Goal: Information Seeking & Learning: Check status

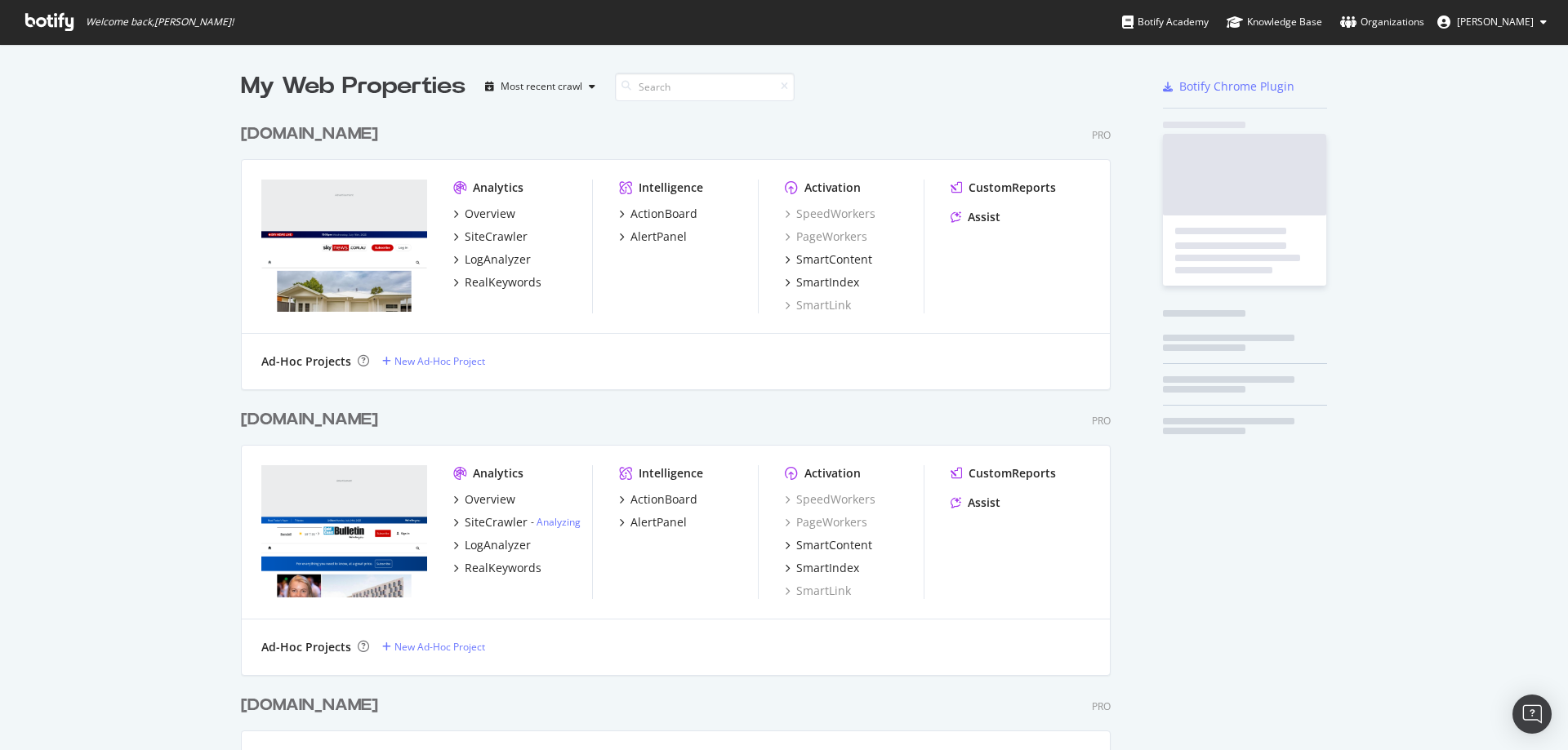
scroll to position [4017, 871]
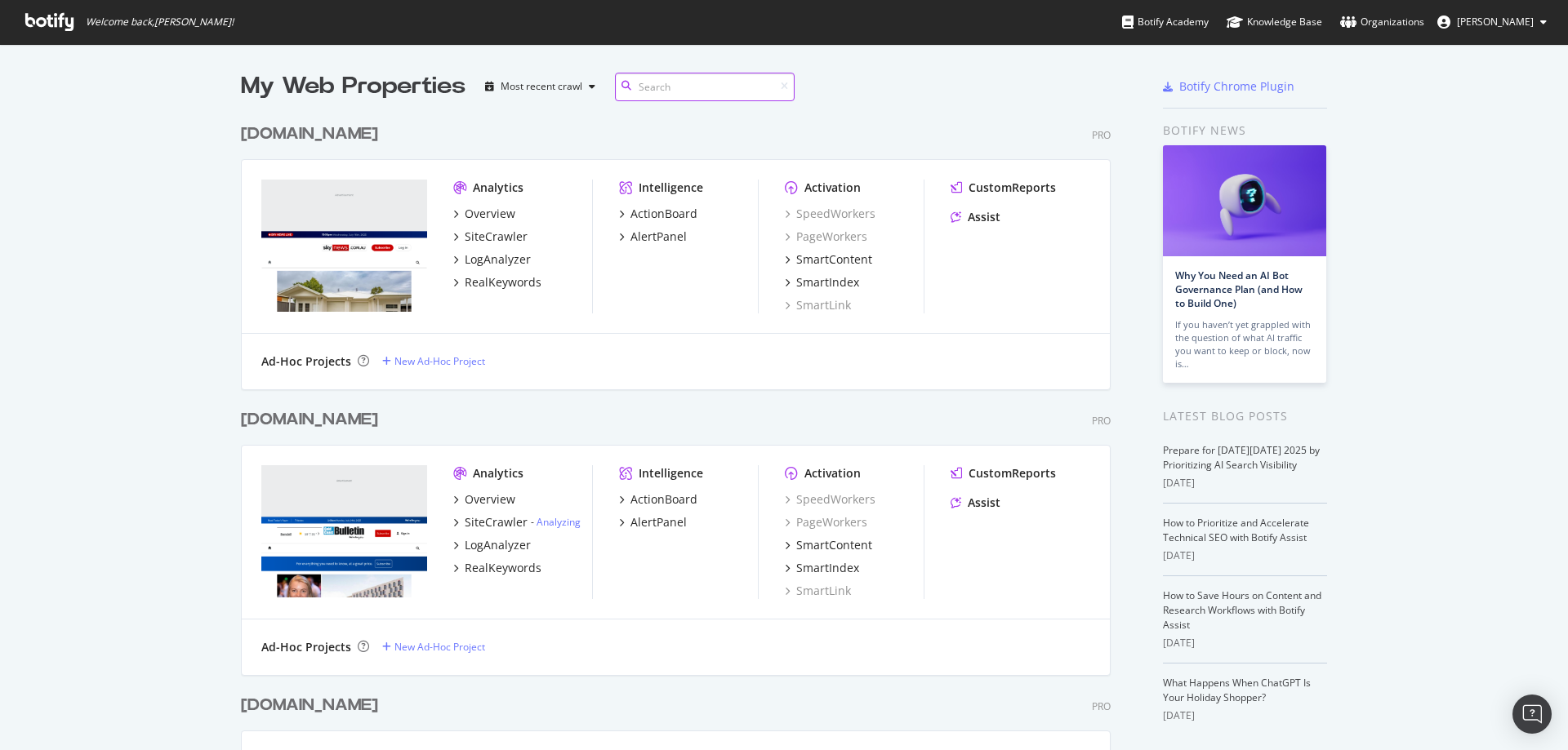
click at [654, 90] on input at bounding box center [704, 87] width 180 height 28
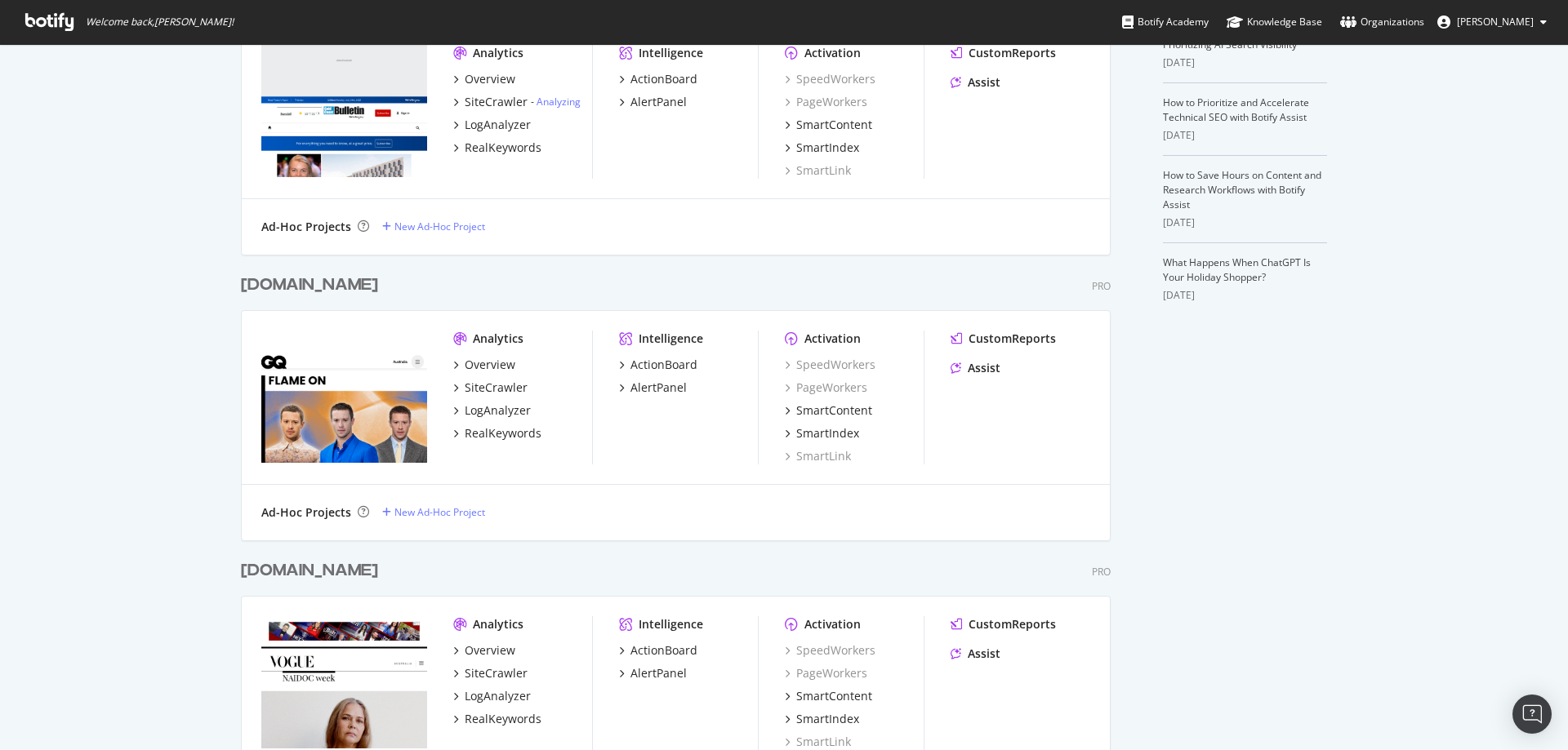
scroll to position [4277, 871]
click at [490, 366] on div "Overview" at bounding box center [490, 364] width 51 height 17
click at [486, 649] on div "Overview" at bounding box center [490, 650] width 51 height 17
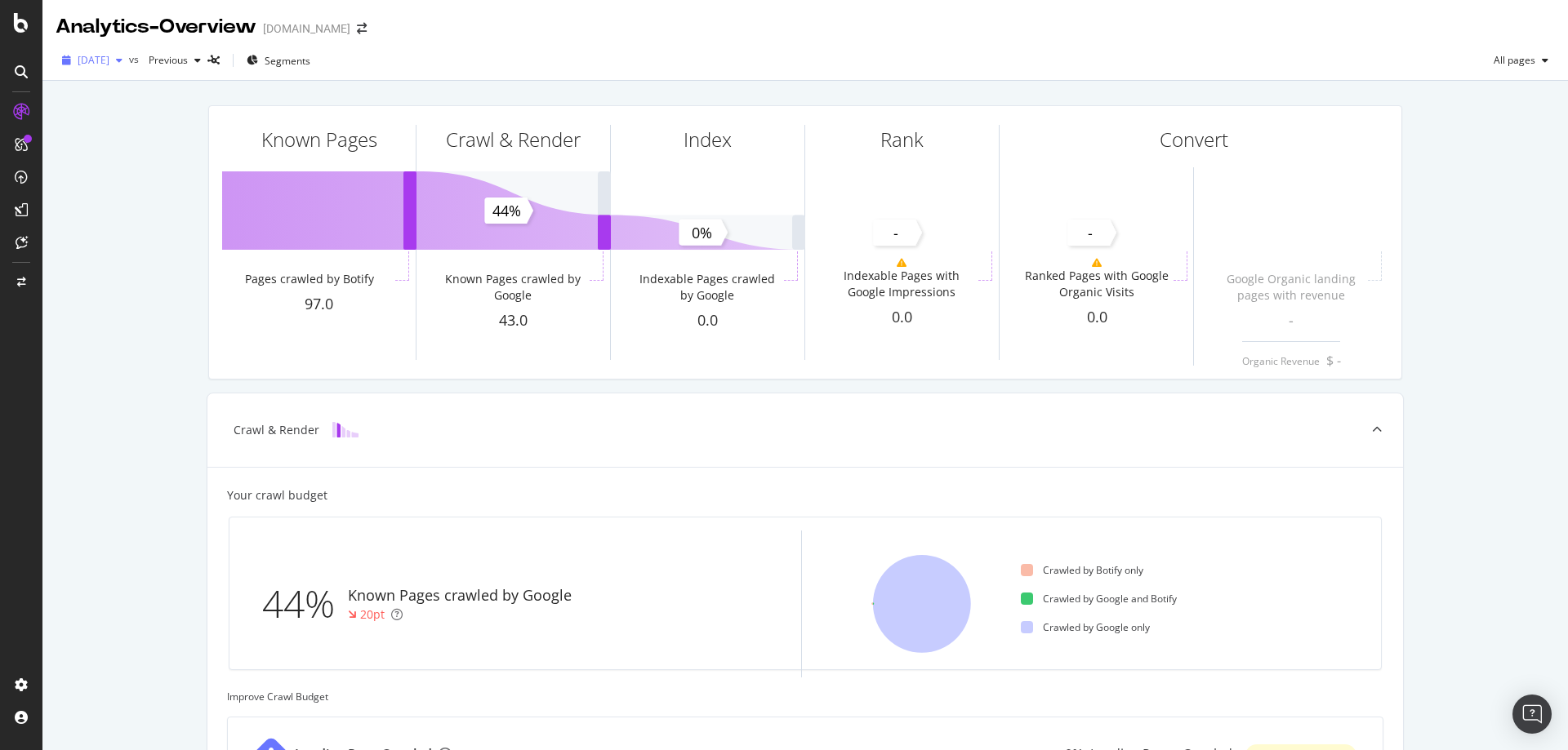
click at [129, 62] on div "button" at bounding box center [119, 60] width 19 height 10
click at [129, 61] on div "button" at bounding box center [119, 60] width 19 height 10
click at [109, 62] on span "[DATE]" at bounding box center [93, 60] width 32 height 14
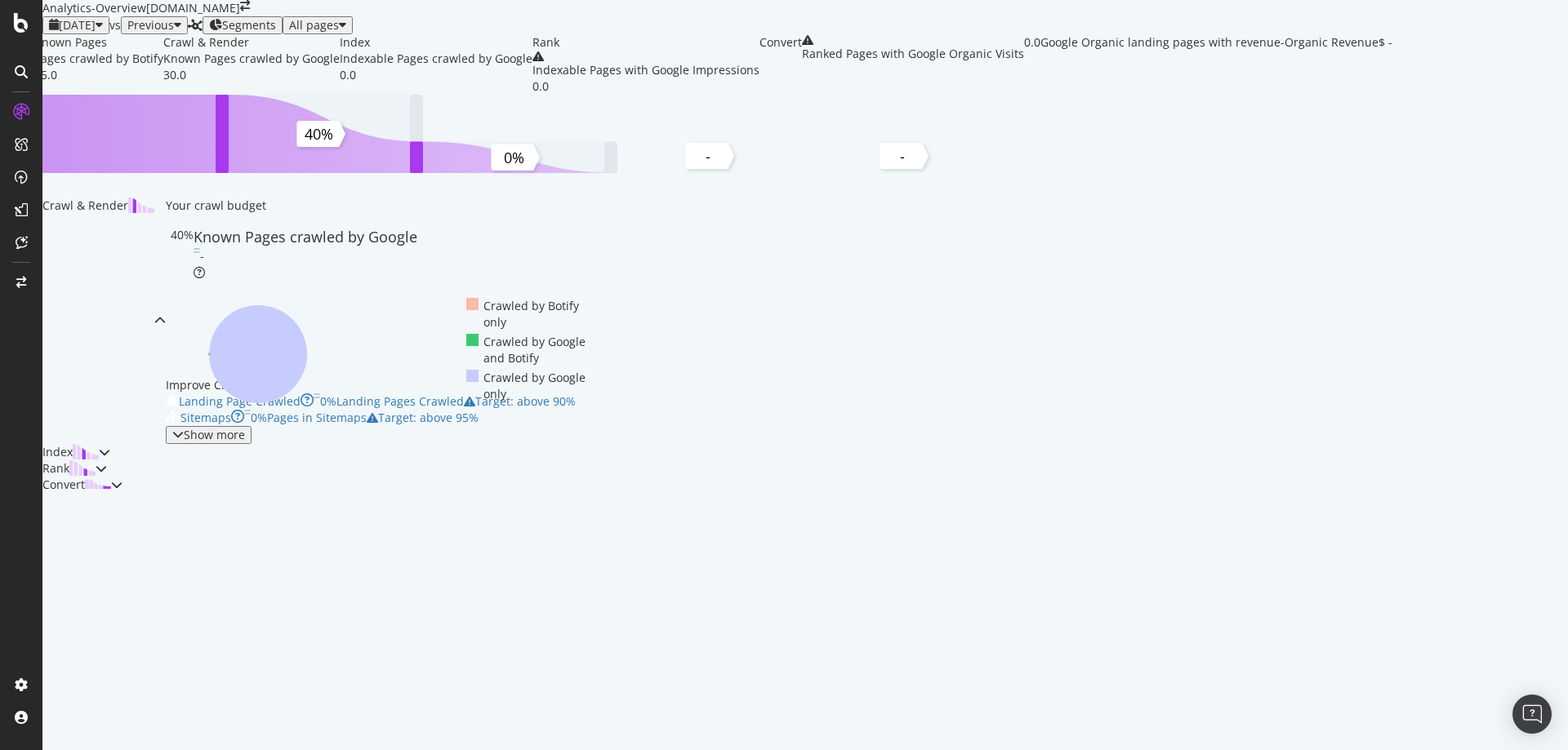
click at [103, 32] on icon "button" at bounding box center [99, 25] width 7 height 13
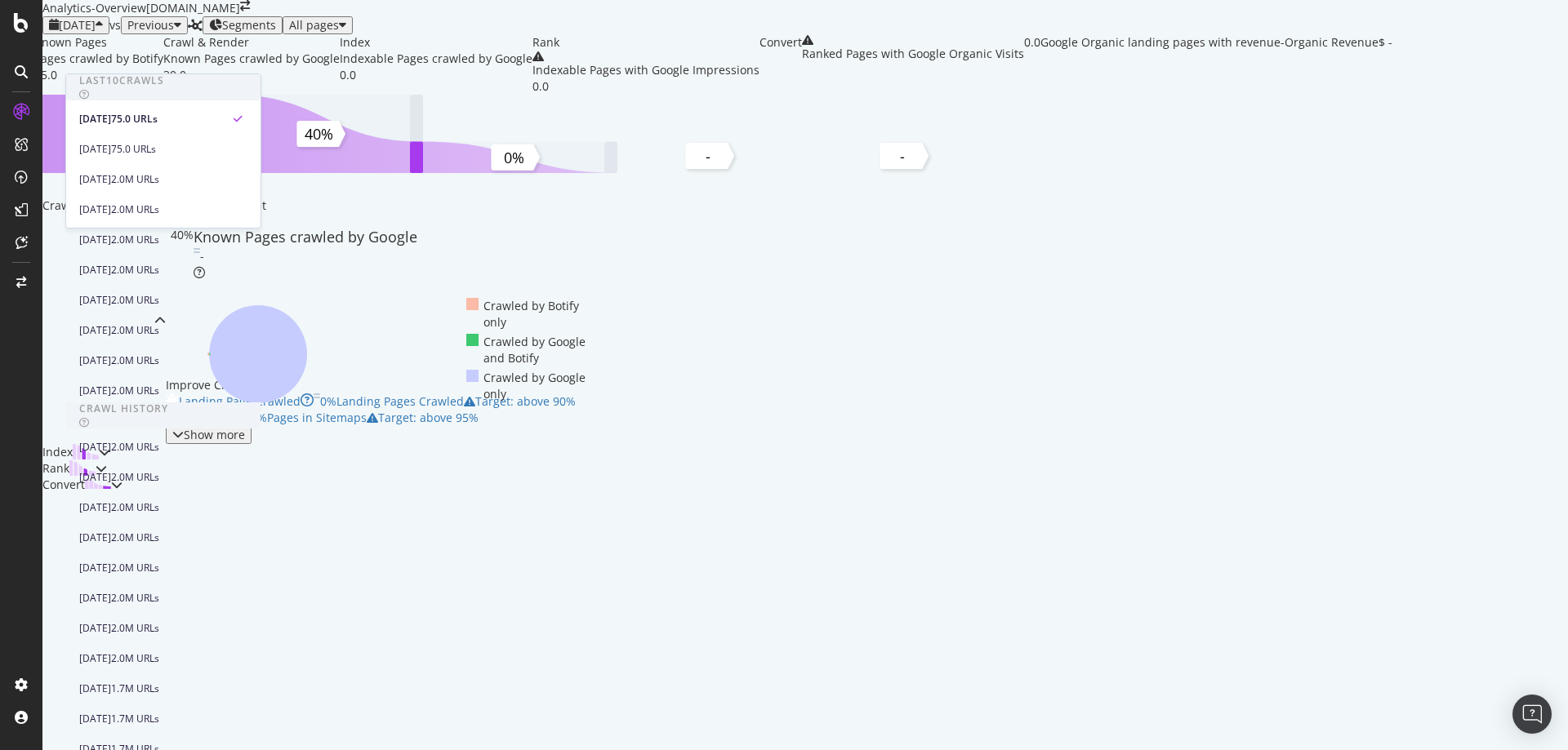
click at [103, 32] on icon "button" at bounding box center [99, 25] width 7 height 13
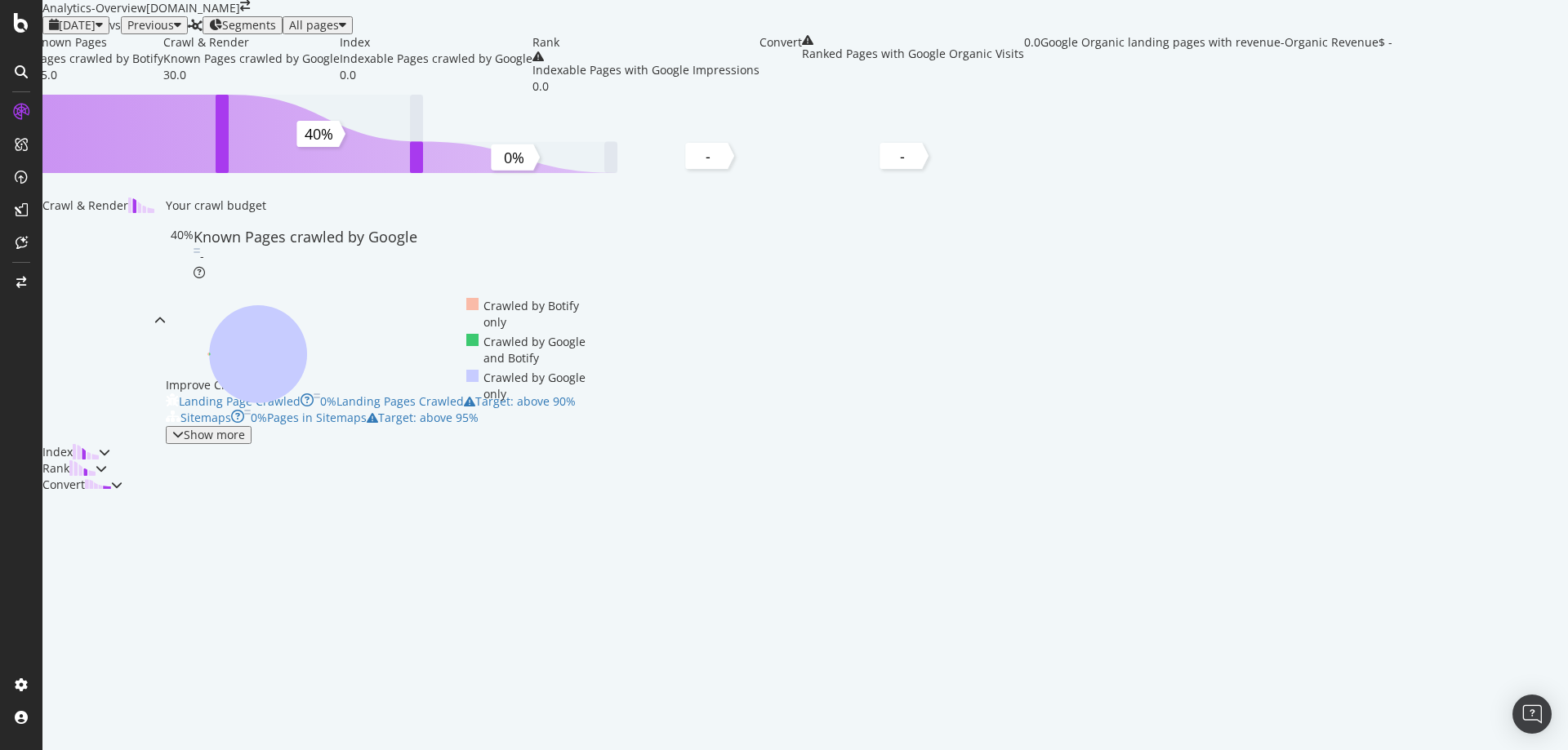
click at [96, 33] on span "[DATE]" at bounding box center [77, 25] width 37 height 16
click at [136, 314] on div "Known Pages Pages crawled by Botify 75.0 Crawl & Render Known Pages crawled by …" at bounding box center [713, 263] width 1342 height 459
click at [95, 129] on div "SiteCrawler" at bounding box center [68, 121] width 53 height 14
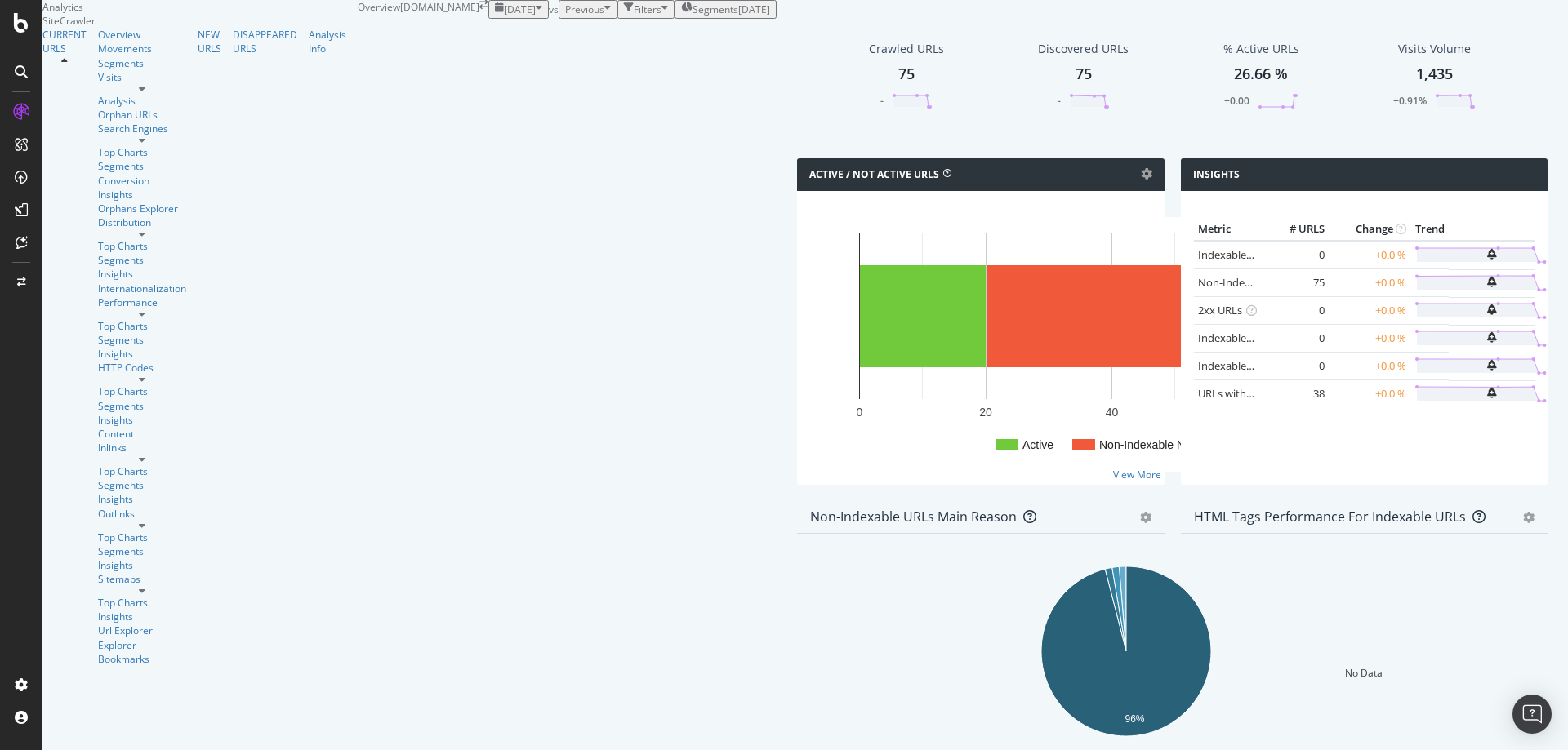
click at [789, 158] on div "Crawled URLs 75 - Discovered URLs 75 - % Active URLs 26.66 % +0.00 Visits Volum…" at bounding box center [1172, 87] width 767 height 142
click at [898, 85] on div "75" at bounding box center [906, 74] width 17 height 21
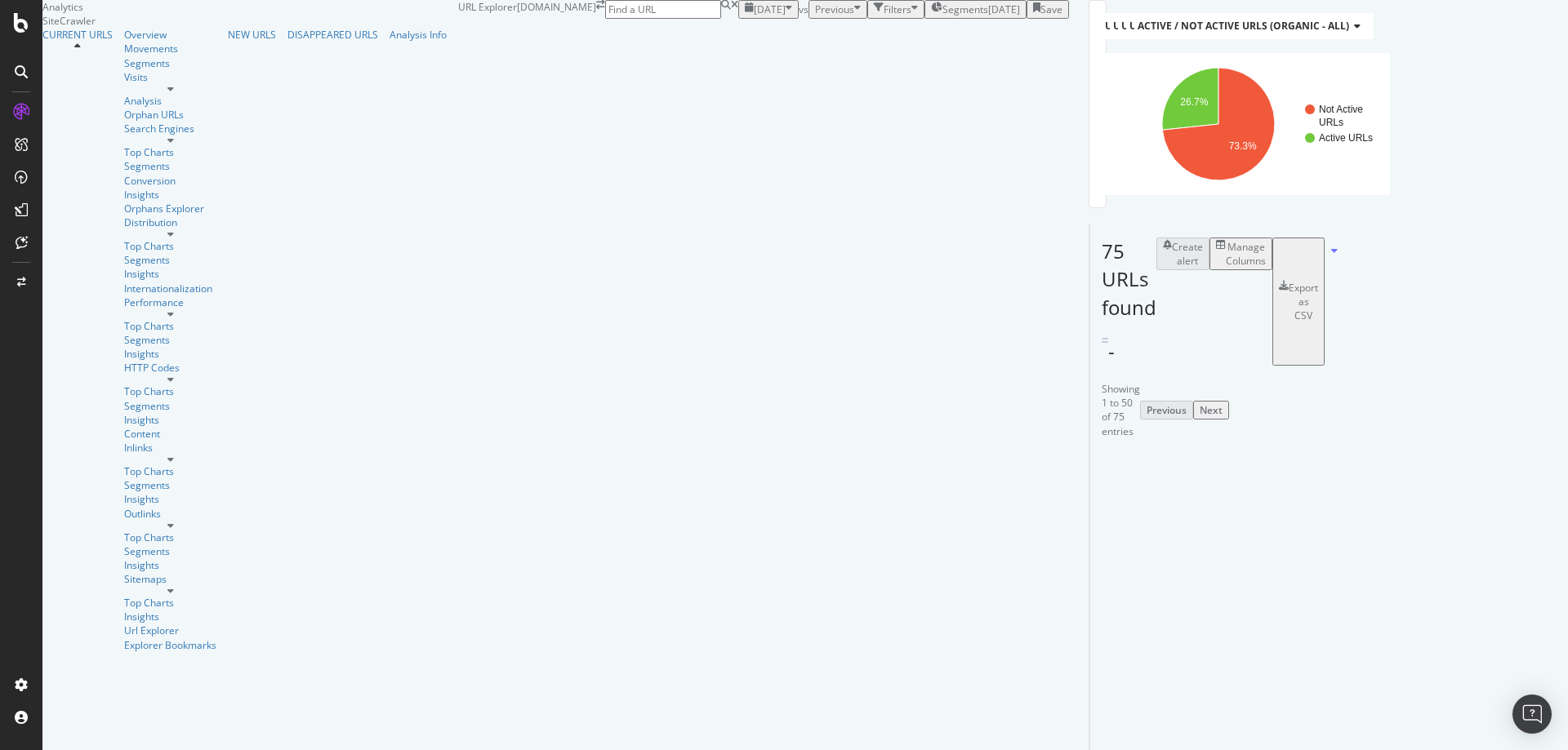
click at [1266, 268] on div "Manage Columns" at bounding box center [1245, 254] width 40 height 28
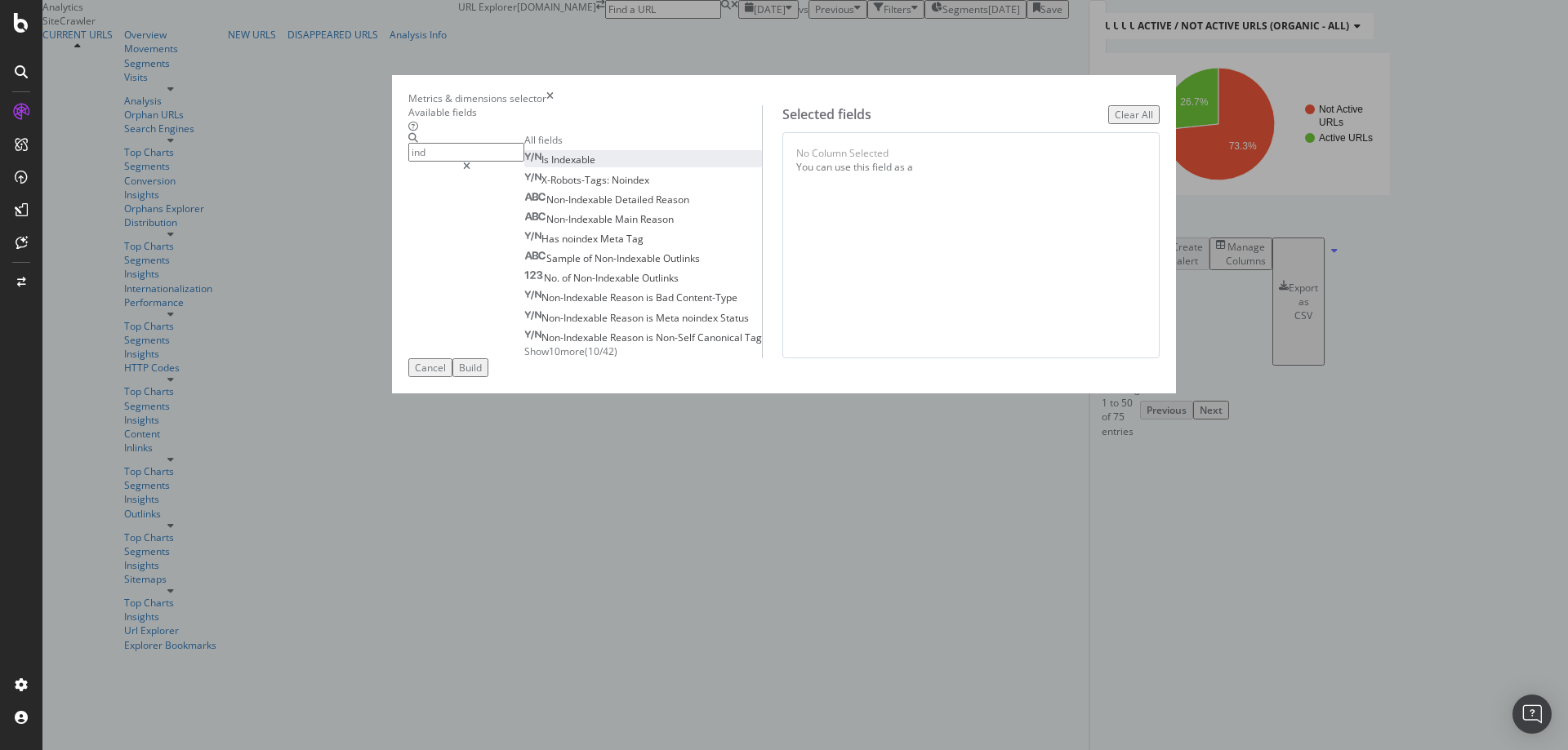
click at [549, 166] on div "Is Indexable" at bounding box center [559, 159] width 71 height 14
type input "stat"
click at [587, 166] on div "HTTP Status Code" at bounding box center [574, 159] width 101 height 14
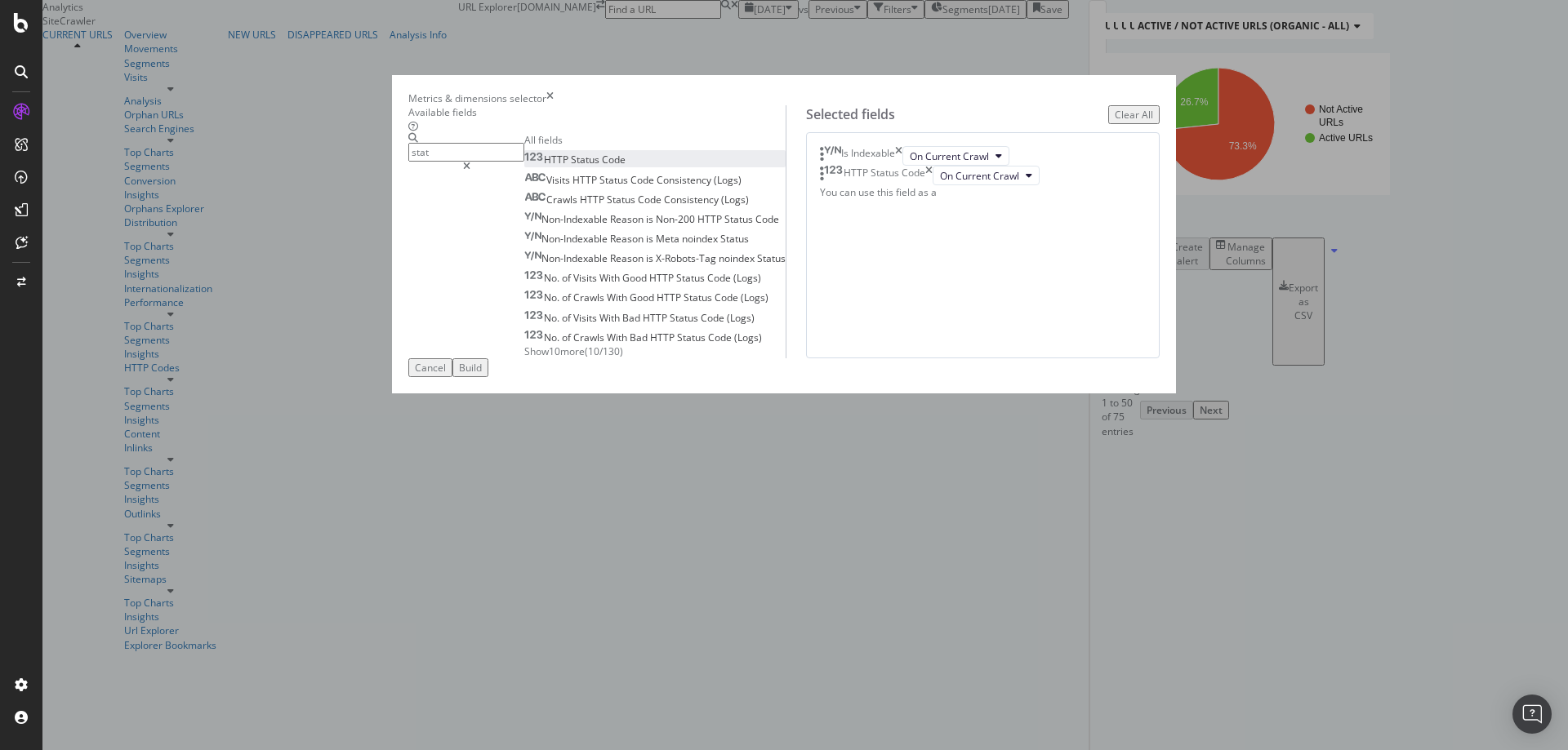
click at [482, 375] on div "Build" at bounding box center [470, 368] width 23 height 14
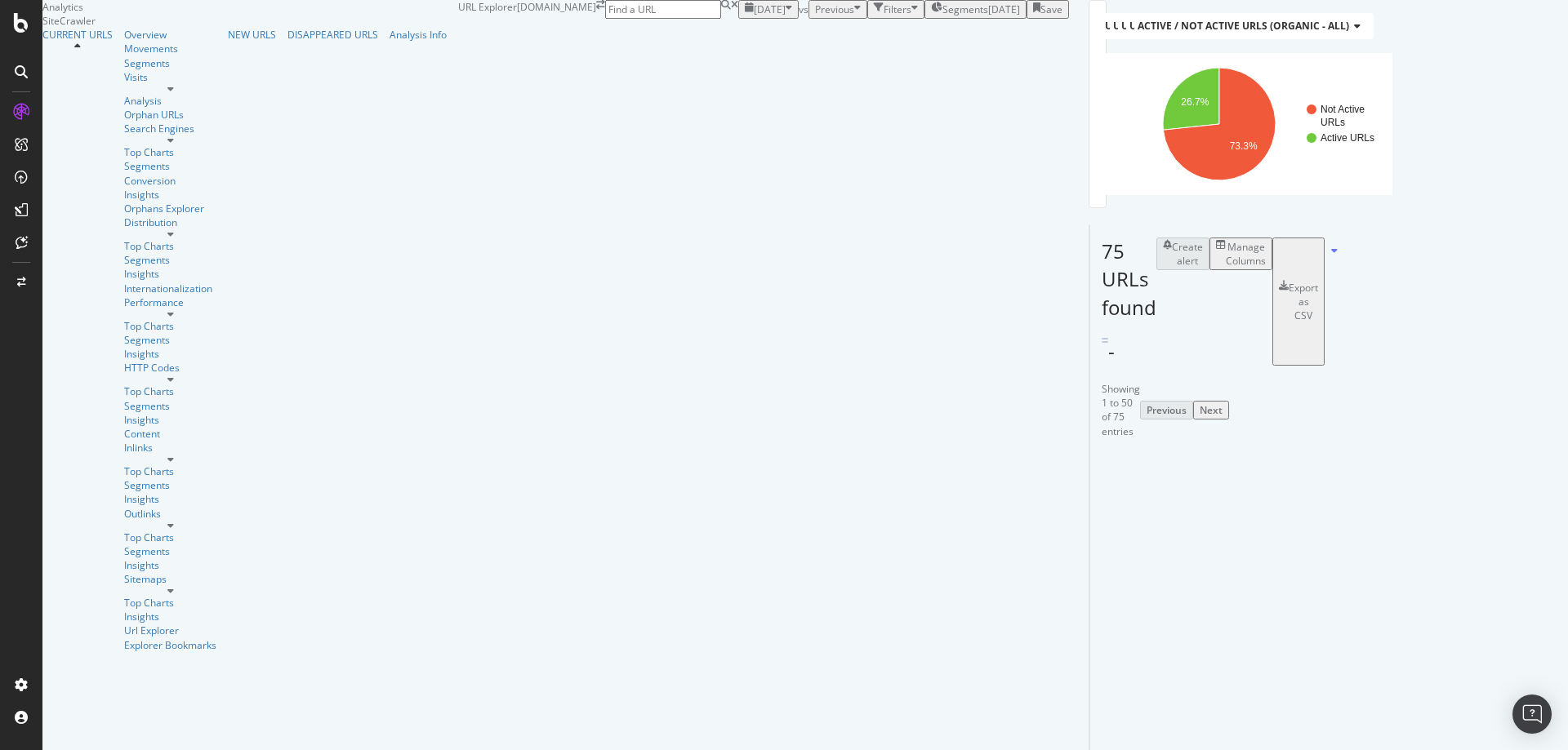
click at [1144, 518] on icon at bounding box center [1148, 522] width 10 height 10
click at [1133, 530] on icon at bounding box center [1138, 534] width 11 height 10
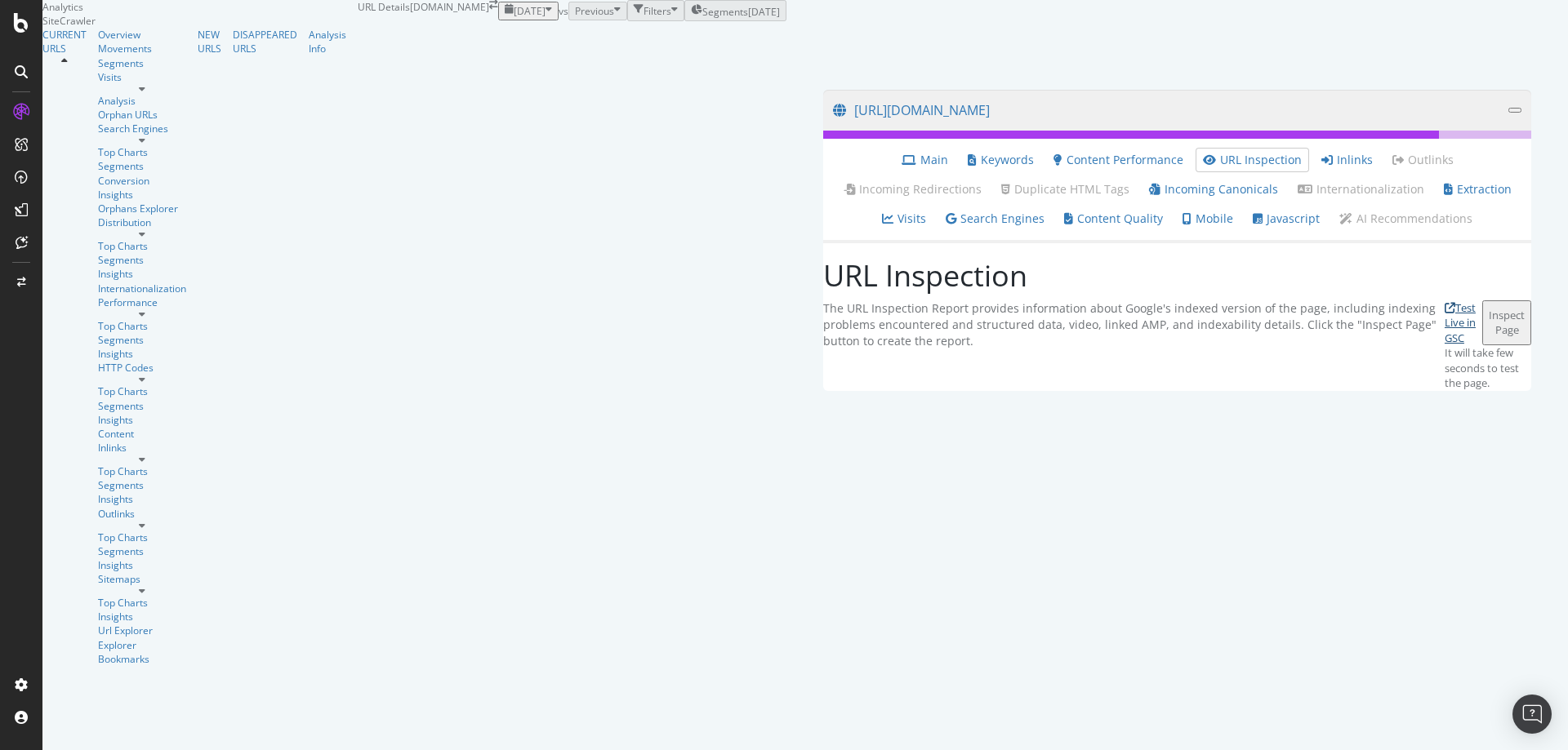
click at [1445, 346] on link "Test Live in GSC" at bounding box center [1463, 323] width 38 height 46
click at [1489, 338] on div "Inspect Page" at bounding box center [1506, 323] width 36 height 30
click at [1445, 313] on icon at bounding box center [1450, 308] width 11 height 11
